Goal: Transaction & Acquisition: Book appointment/travel/reservation

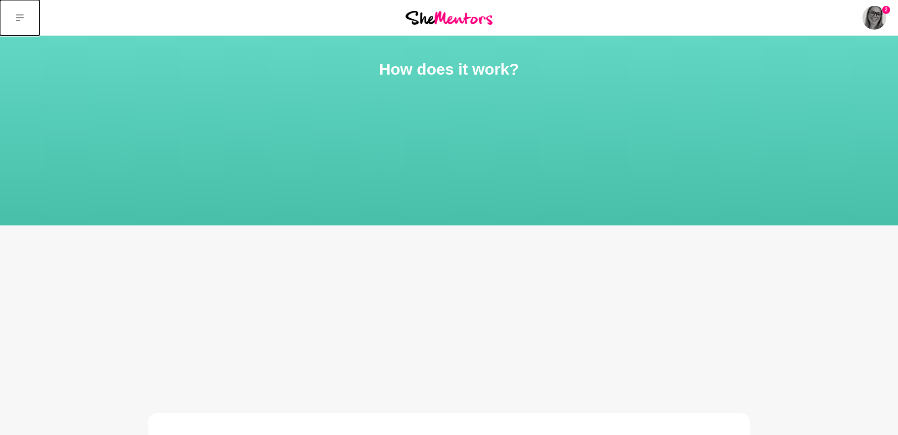
click at [18, 14] on icon at bounding box center [20, 18] width 8 height 8
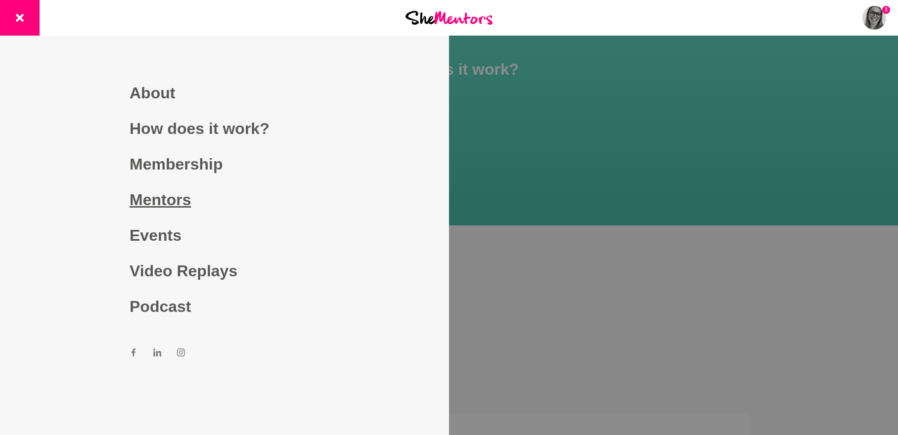
click at [171, 196] on link "Mentors" at bounding box center [225, 200] width 190 height 36
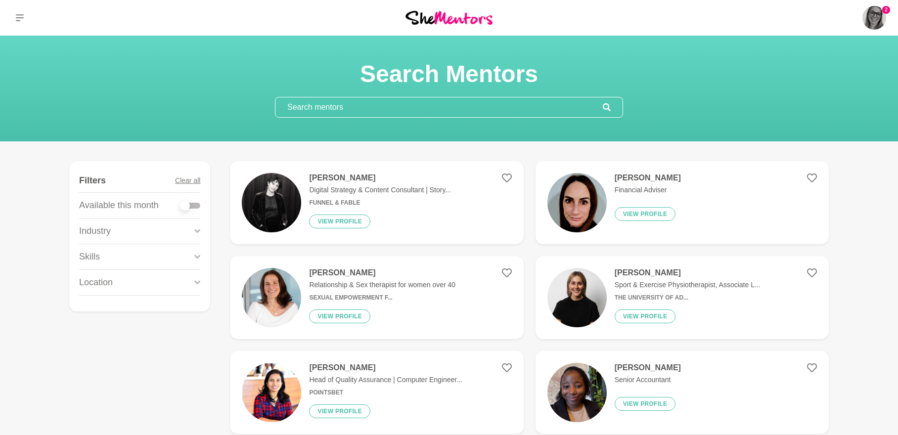
click at [197, 205] on div at bounding box center [191, 206] width 20 height 6
checkbox input "true"
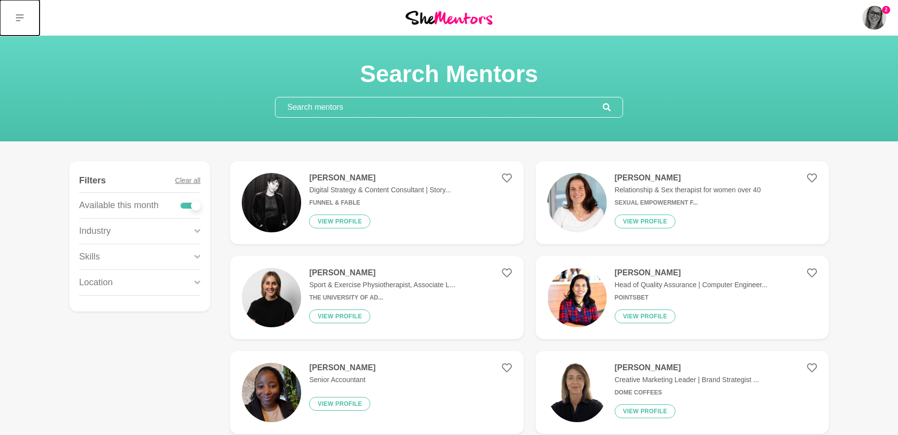
click at [24, 12] on button at bounding box center [20, 18] width 40 height 36
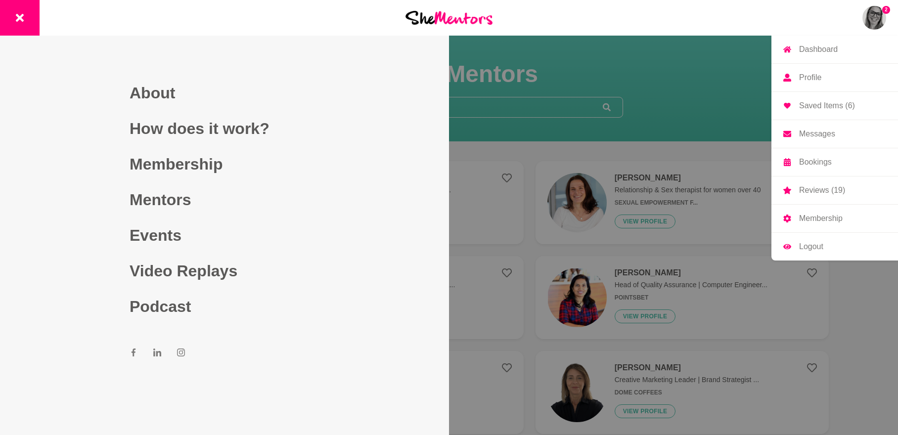
click at [826, 106] on p "Saved Items (6)" at bounding box center [827, 106] width 56 height 8
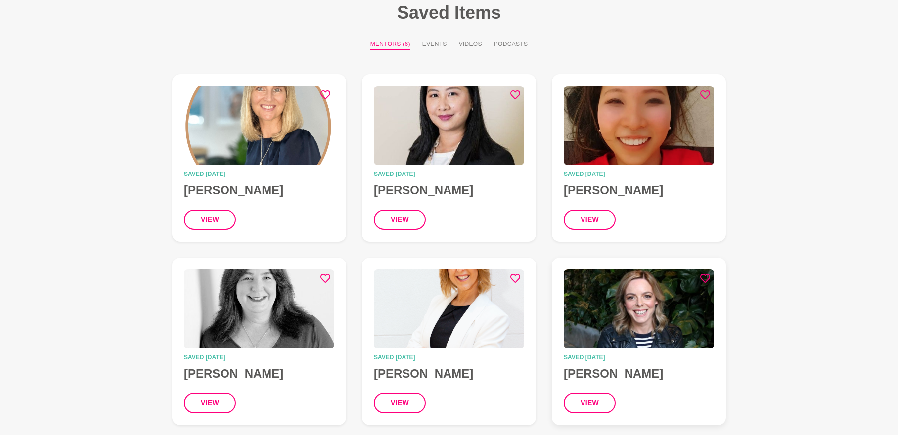
scroll to position [22, 0]
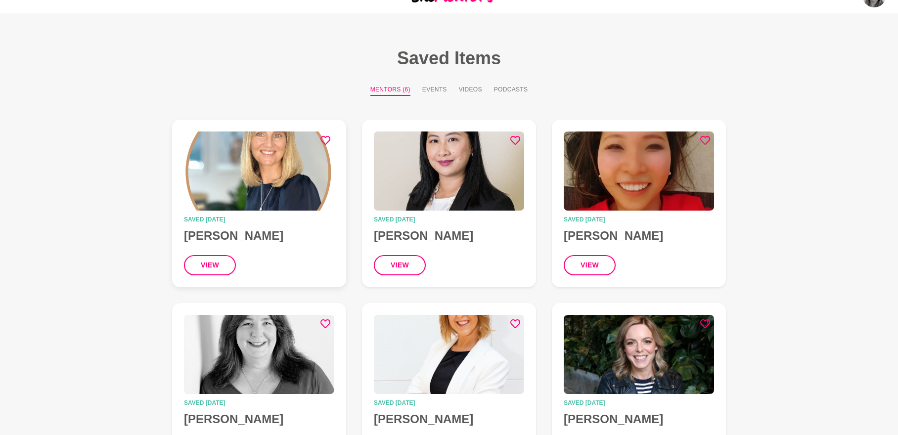
click at [237, 239] on h4 "[PERSON_NAME]" at bounding box center [259, 236] width 150 height 15
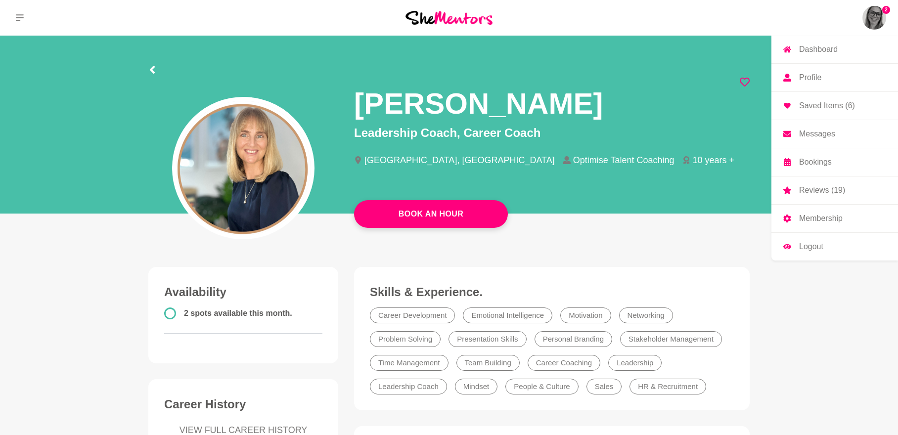
click at [873, 20] on img at bounding box center [875, 18] width 24 height 24
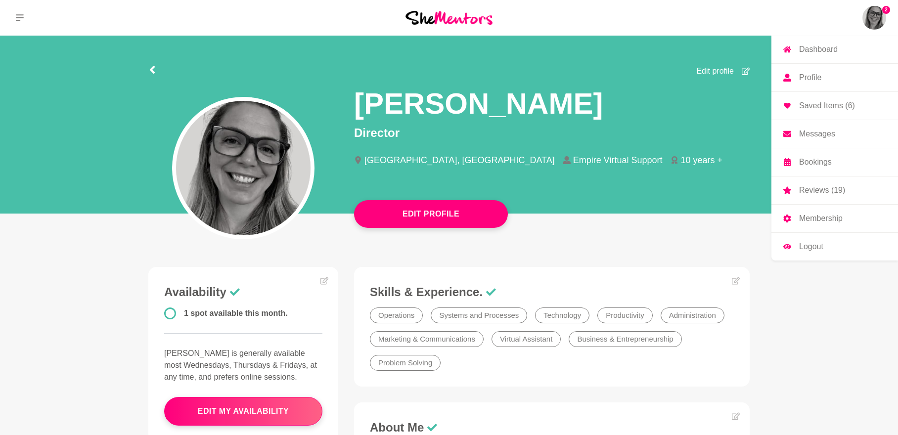
click at [827, 104] on p "Saved Items (6)" at bounding box center [827, 106] width 56 height 8
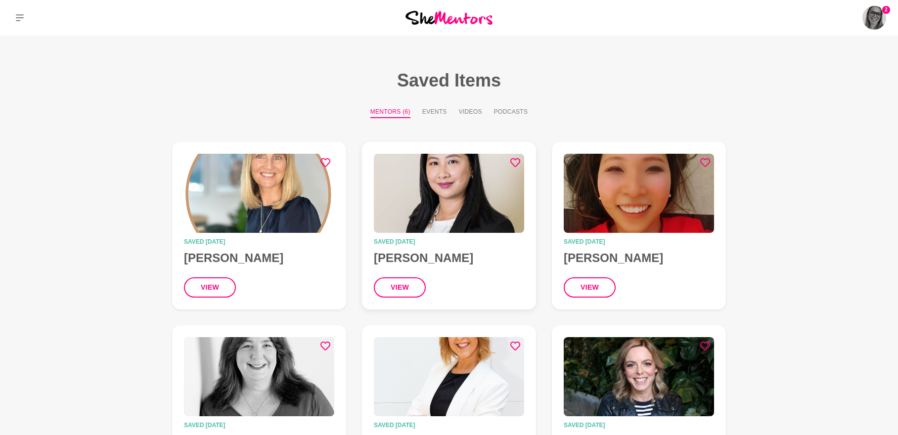
click at [465, 256] on h4 "[PERSON_NAME]" at bounding box center [449, 258] width 150 height 15
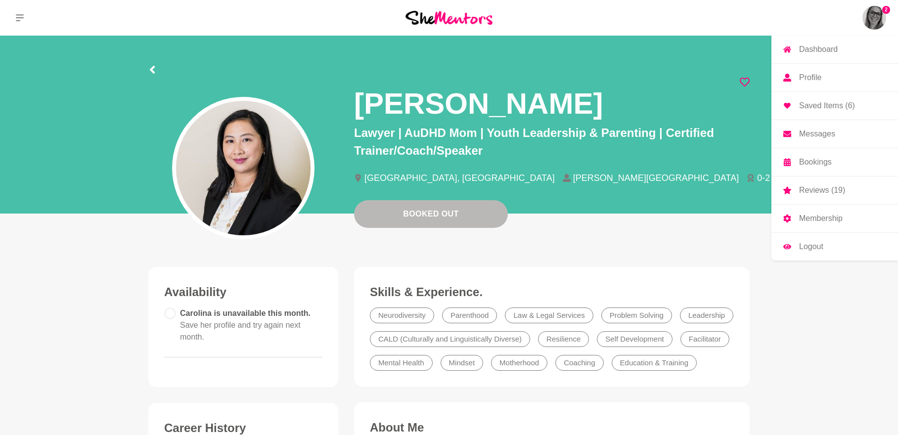
click at [818, 104] on p "Saved Items (6)" at bounding box center [827, 106] width 56 height 8
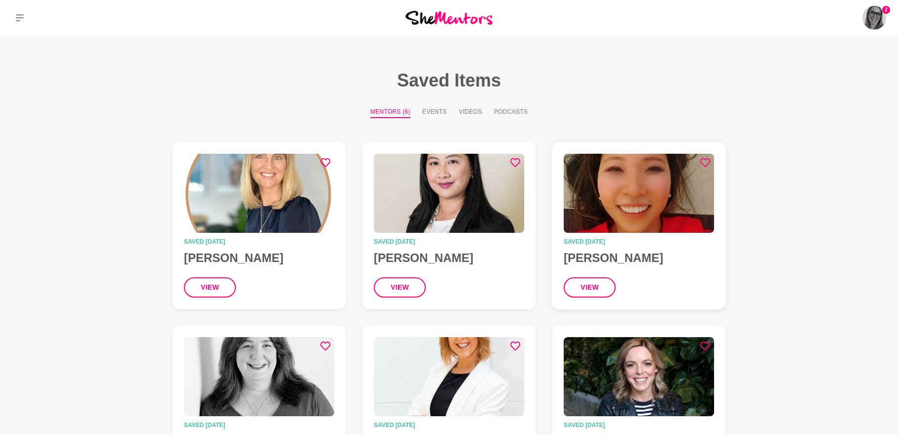
click at [665, 166] on img at bounding box center [639, 193] width 150 height 79
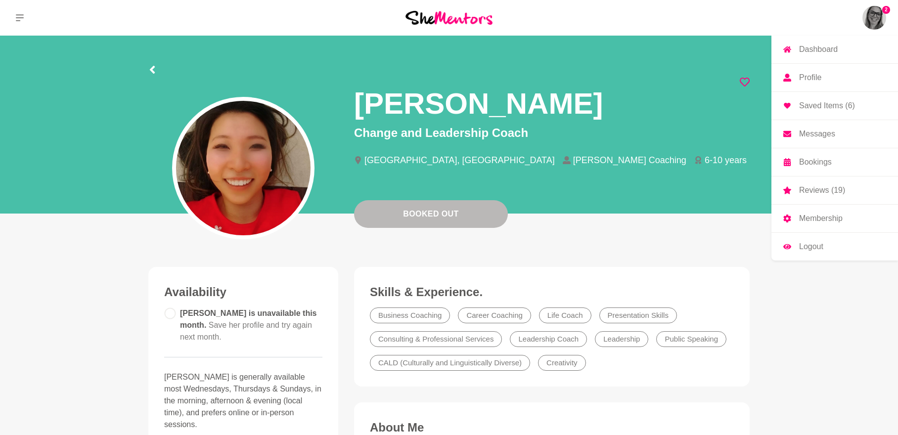
click at [812, 109] on p "Saved Items (6)" at bounding box center [827, 106] width 56 height 8
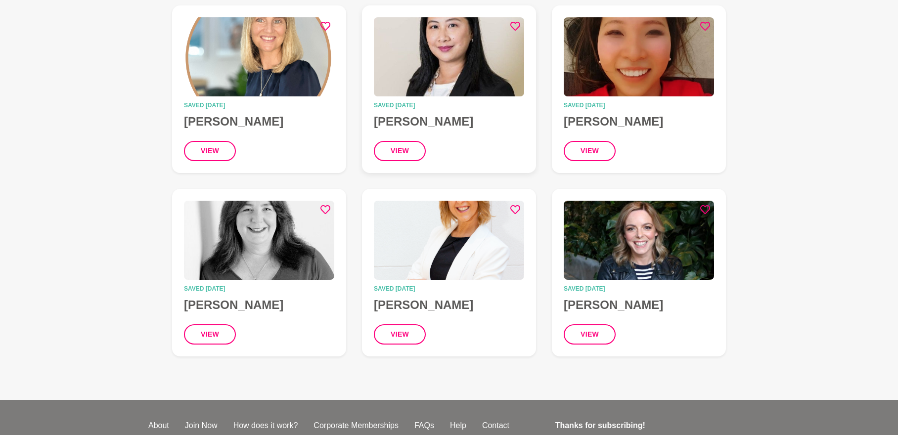
scroll to position [148, 0]
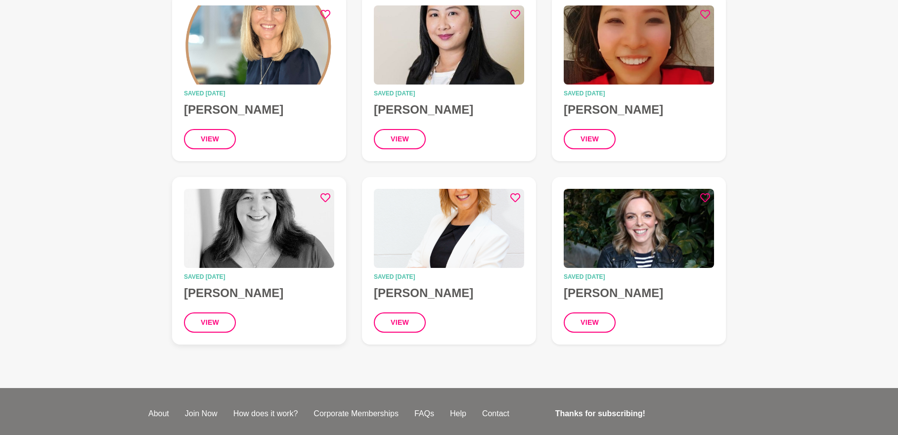
click at [303, 242] on img at bounding box center [259, 228] width 150 height 79
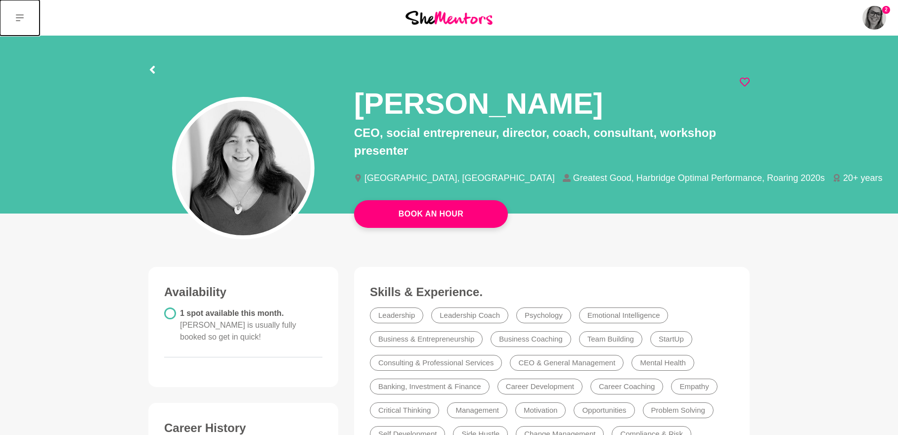
click at [27, 23] on button at bounding box center [20, 18] width 40 height 36
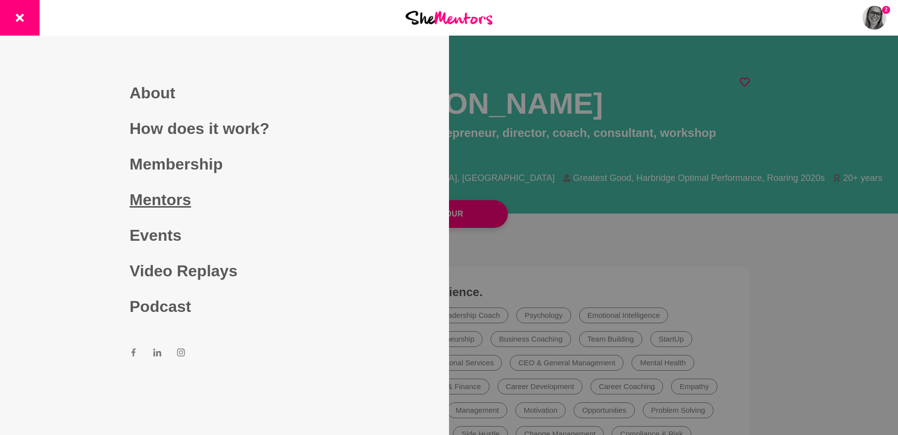
click at [174, 207] on link "Mentors" at bounding box center [225, 200] width 190 height 36
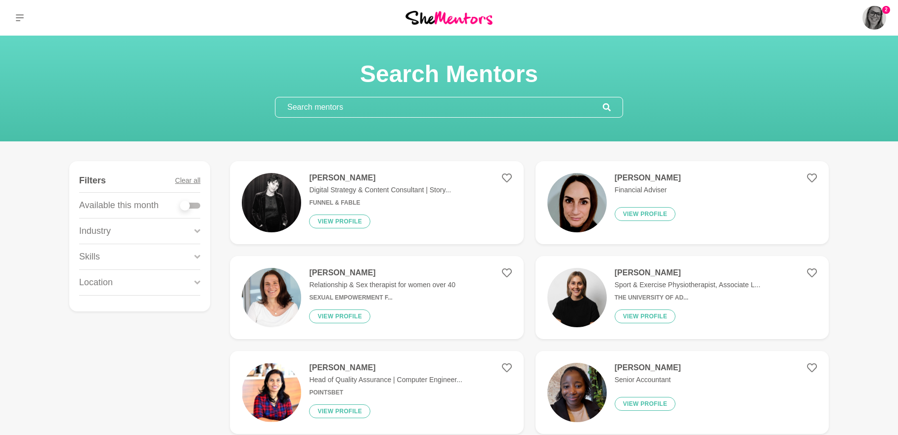
click at [297, 112] on input "text" at bounding box center [438, 107] width 327 height 20
